Goal: Task Accomplishment & Management: Complete application form

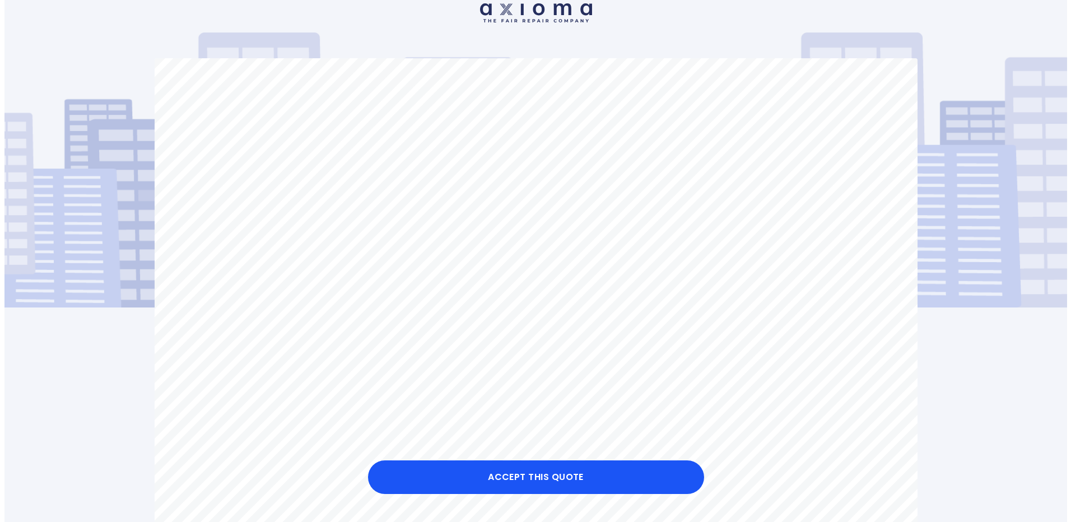
scroll to position [56, 0]
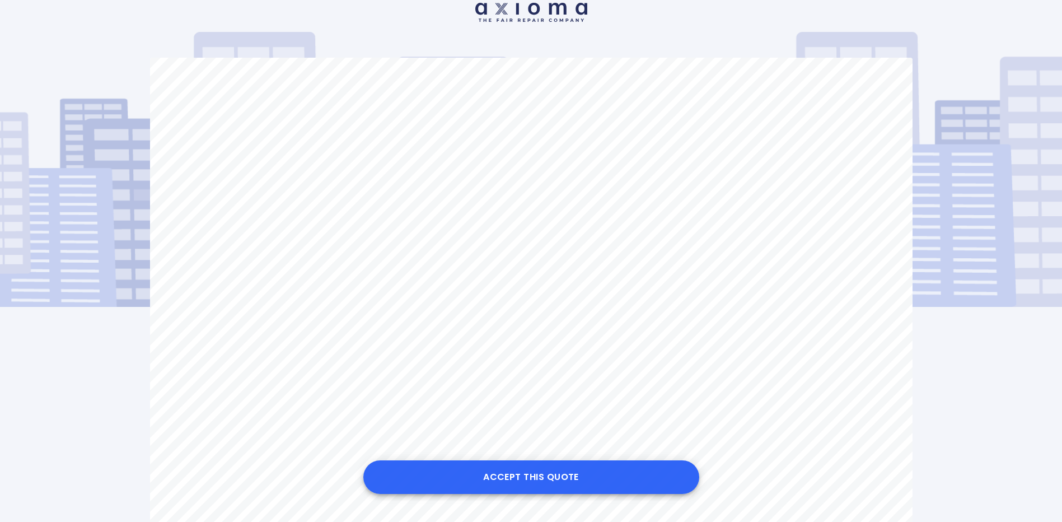
click at [537, 473] on button "Accept this Quote" at bounding box center [531, 477] width 336 height 34
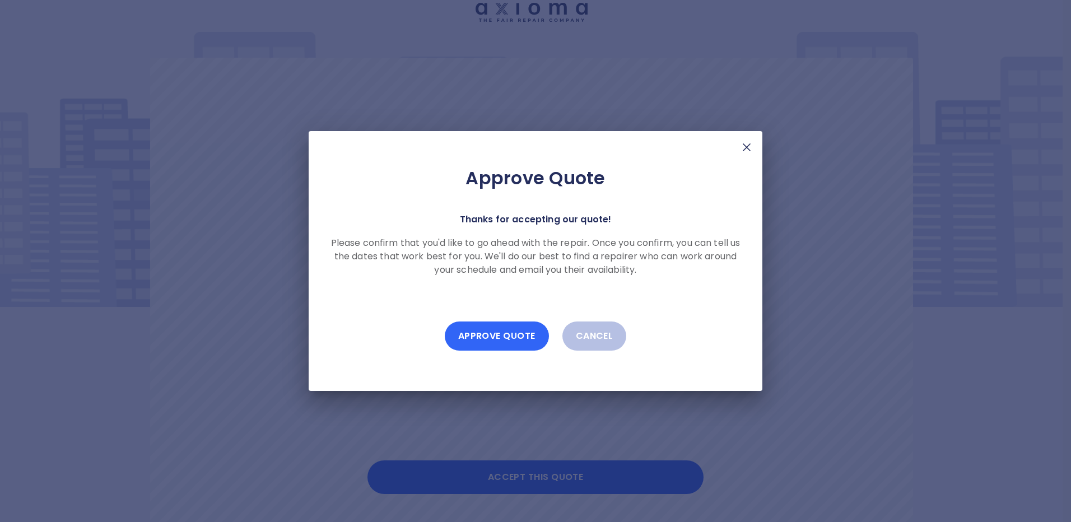
click at [496, 333] on button "Approve Quote" at bounding box center [497, 335] width 104 height 29
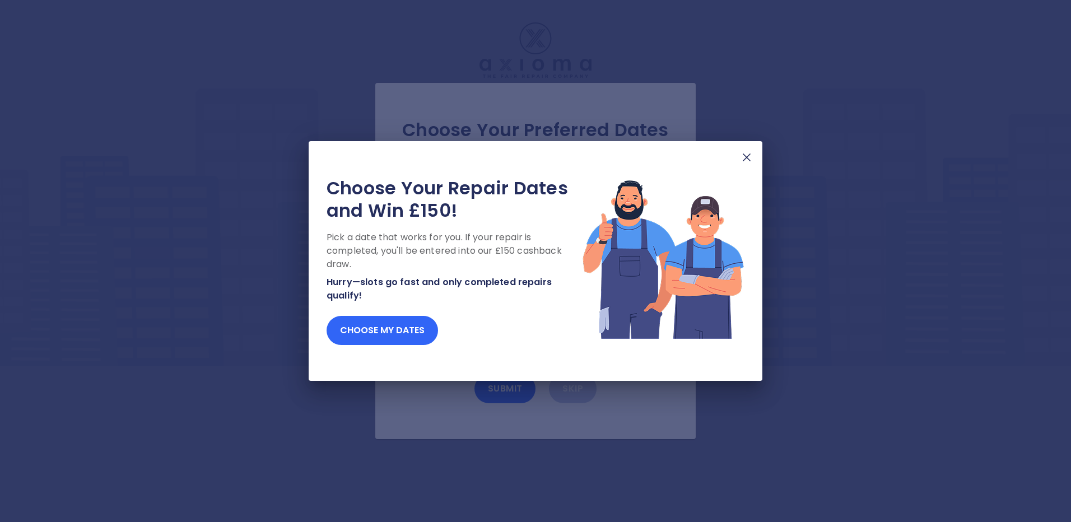
click at [414, 326] on button "Choose my dates" at bounding box center [381, 330] width 111 height 29
click at [413, 324] on button "Choose my dates" at bounding box center [381, 330] width 111 height 29
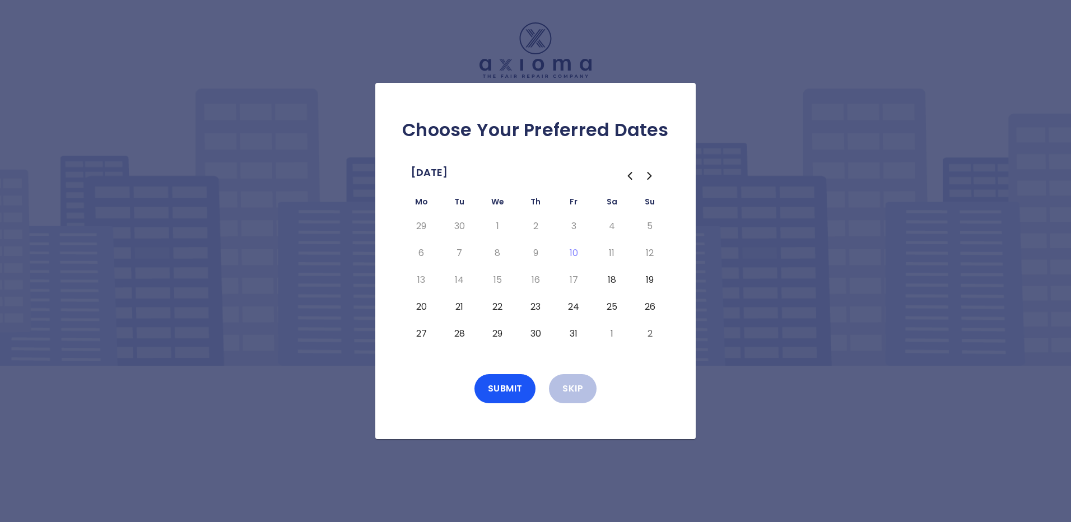
click at [456, 307] on button "21" at bounding box center [459, 307] width 20 height 18
click at [501, 386] on button "Submit" at bounding box center [505, 388] width 62 height 29
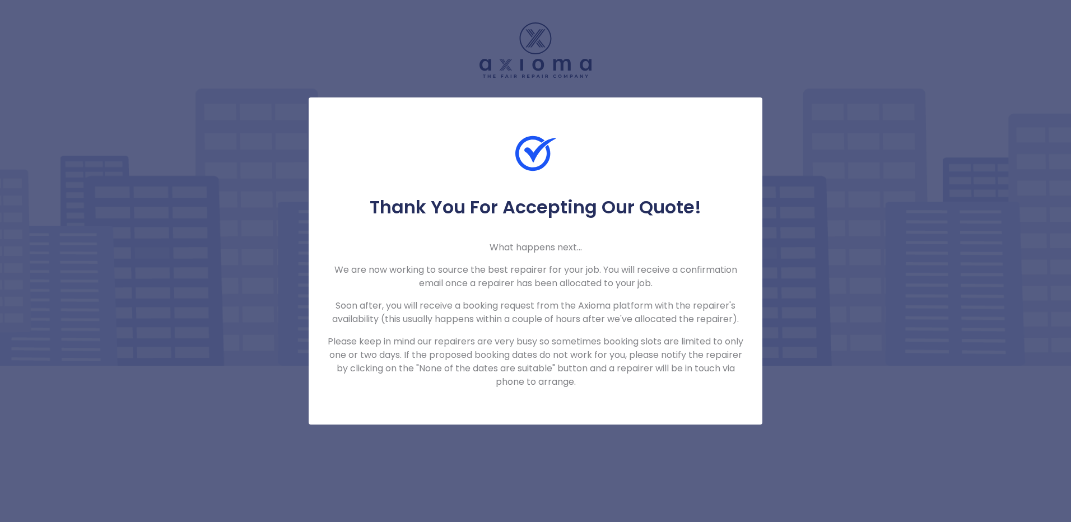
click at [816, 225] on div "Thank You For Accepting Our Quote! What happens next... We are now working to s…" at bounding box center [535, 261] width 1071 height 522
